Goal: Task Accomplishment & Management: Manage account settings

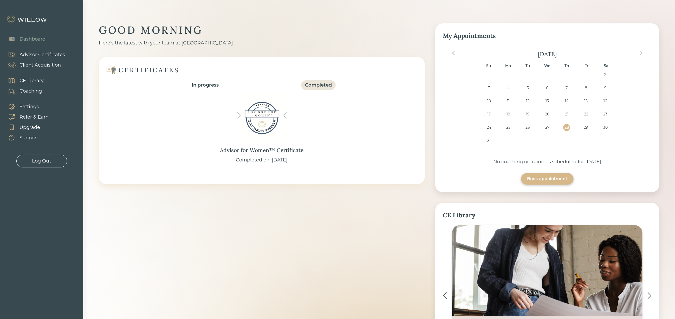
click at [58, 65] on div "Client Acquisition" at bounding box center [40, 65] width 41 height 7
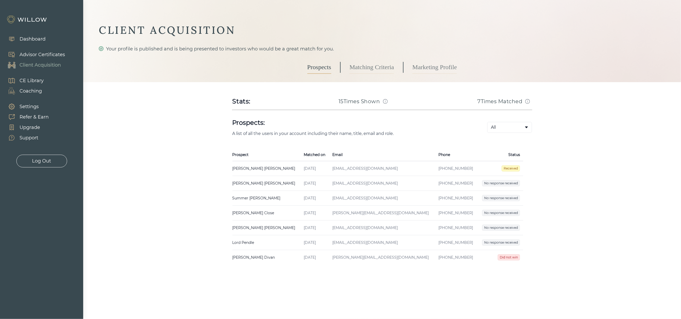
click at [513, 169] on span "Received" at bounding box center [511, 168] width 18 height 6
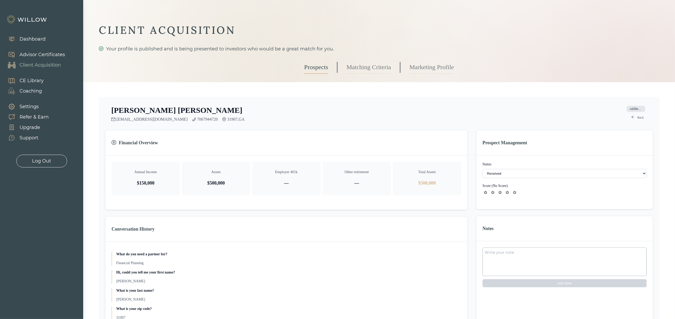
click at [511, 173] on select "- Not ready to move forward No response received Received Won (Matched) Bad lea…" at bounding box center [565, 173] width 164 height 9
select select "2"
click at [520, 263] on textarea at bounding box center [565, 262] width 164 height 29
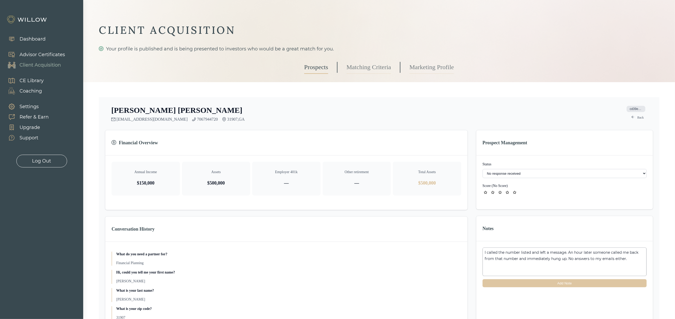
type textarea "I called the number listed and left a message. An hour later someone called me …"
click at [586, 284] on button "Add Note" at bounding box center [565, 283] width 164 height 8
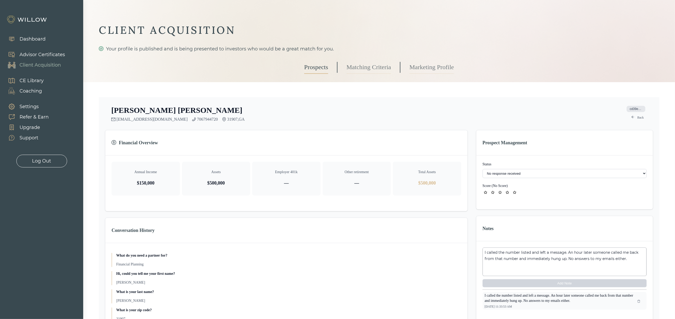
click at [314, 70] on link "Prospects" at bounding box center [316, 67] width 24 height 13
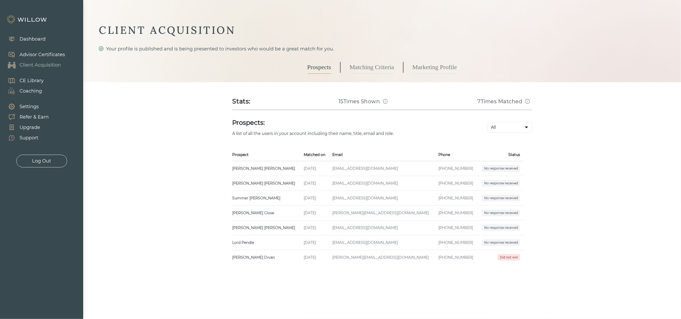
click at [502, 258] on span "Did not win" at bounding box center [509, 257] width 22 height 6
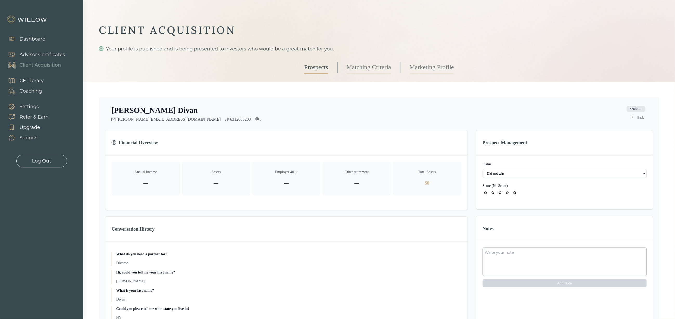
click at [502, 175] on select "- Not ready to move forward No response received Received Won (Matched) Bad lea…" at bounding box center [565, 173] width 164 height 9
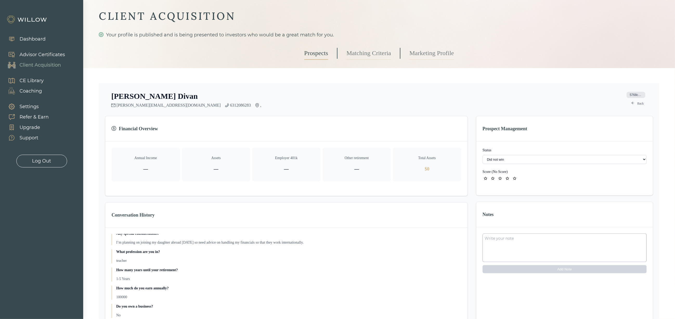
scroll to position [11, 0]
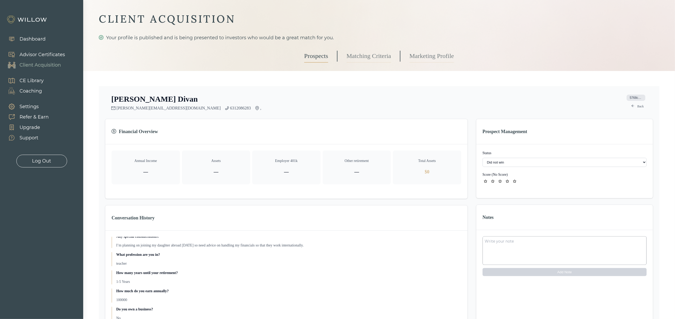
click at [504, 165] on select "- Not ready to move forward No response received Received Won (Matched) Bad lea…" at bounding box center [565, 162] width 164 height 9
select select "8"
click at [313, 58] on link "Prospects" at bounding box center [316, 56] width 24 height 13
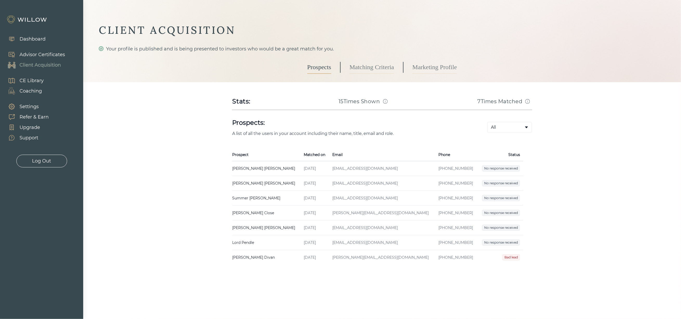
click at [450, 240] on td "[PHONE_NUMBER]" at bounding box center [456, 242] width 42 height 15
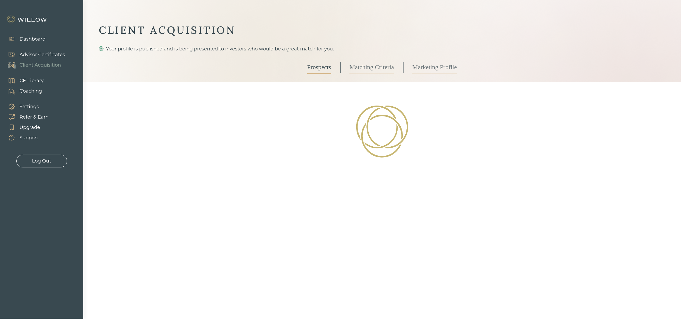
select select "2"
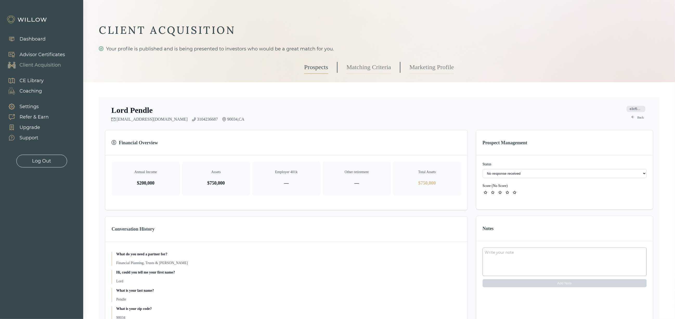
click at [529, 253] on textarea at bounding box center [565, 262] width 164 height 29
type textarea "Fake lead"
click at [518, 280] on button "Add Note" at bounding box center [565, 283] width 164 height 8
click at [318, 67] on link "Prospects" at bounding box center [316, 67] width 24 height 13
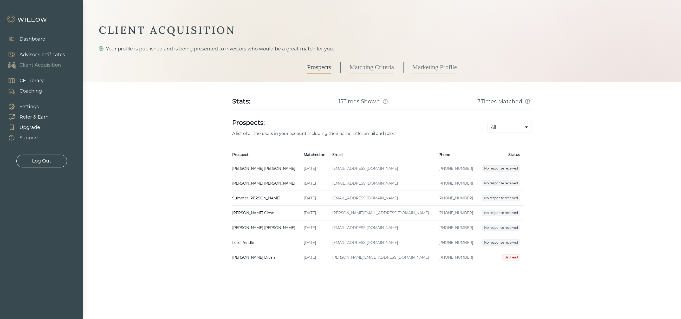
click at [321, 213] on td "[DATE]" at bounding box center [315, 213] width 29 height 15
select select "2"
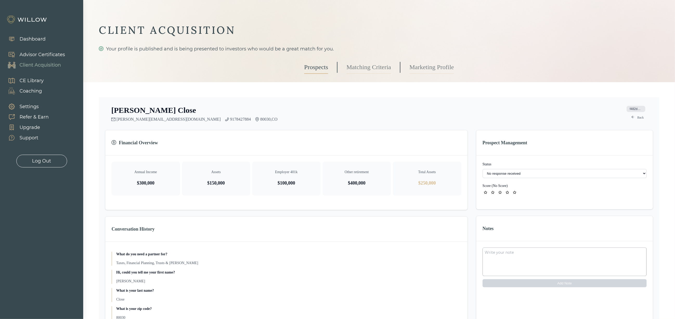
click at [314, 63] on link "Prospects" at bounding box center [316, 67] width 24 height 13
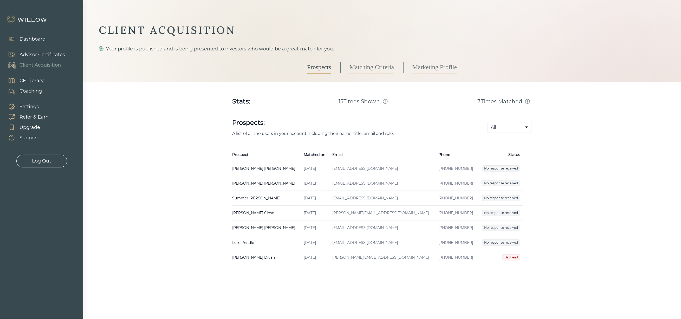
click at [458, 70] on div "Prospects Matching Criteria Marketing Profile" at bounding box center [382, 68] width 567 height 30
click at [457, 70] on link "Marketing Profile" at bounding box center [434, 67] width 44 height 13
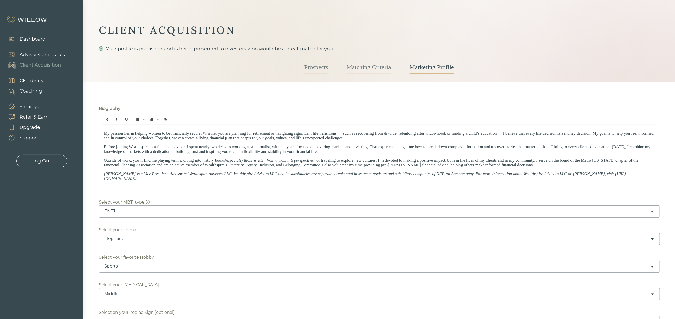
click at [308, 70] on link "Prospects" at bounding box center [316, 67] width 24 height 13
